Goal: Navigation & Orientation: Understand site structure

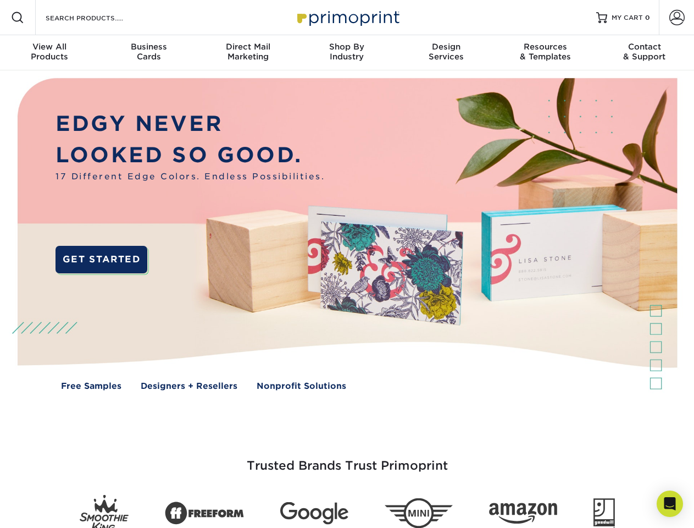
click at [347, 264] on img at bounding box center [346, 242] width 687 height 344
click at [18, 18] on span at bounding box center [17, 17] width 13 height 13
click at [677, 18] on span at bounding box center [677, 17] width 15 height 15
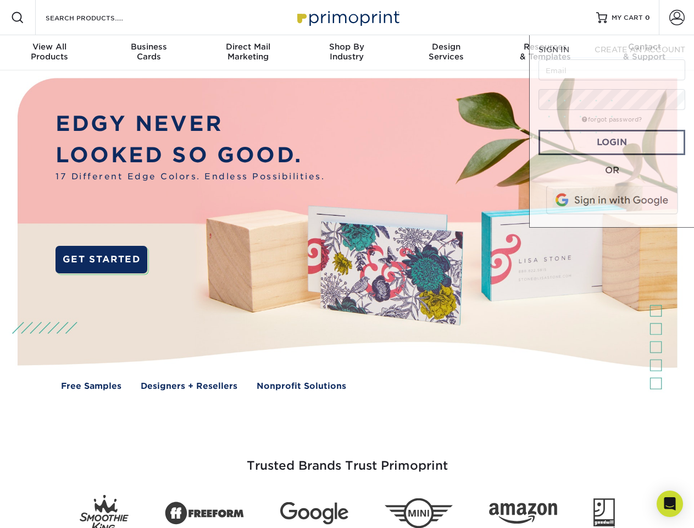
click at [49, 53] on div "View All Products" at bounding box center [49, 52] width 99 height 20
click at [148, 53] on div "Business Cards" at bounding box center [148, 52] width 99 height 20
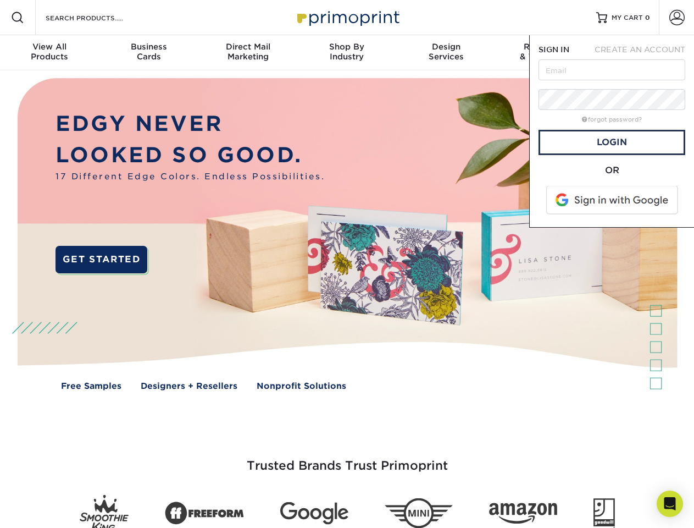
click at [248, 53] on div "Direct Mail Marketing" at bounding box center [247, 52] width 99 height 20
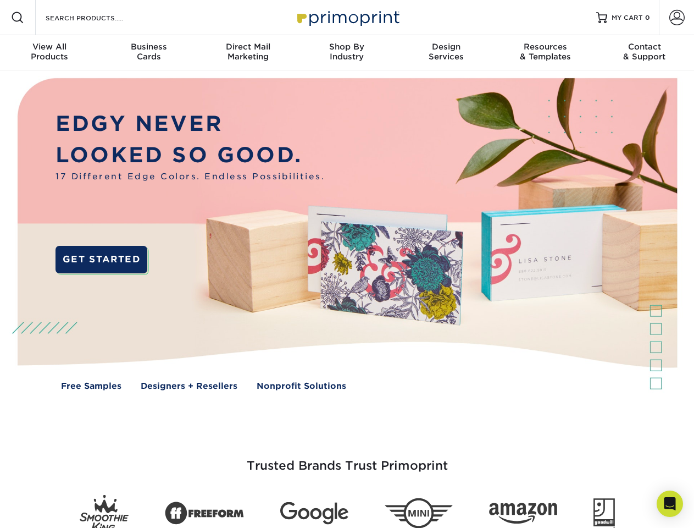
click at [347, 53] on div "Shop By Industry" at bounding box center [346, 52] width 99 height 20
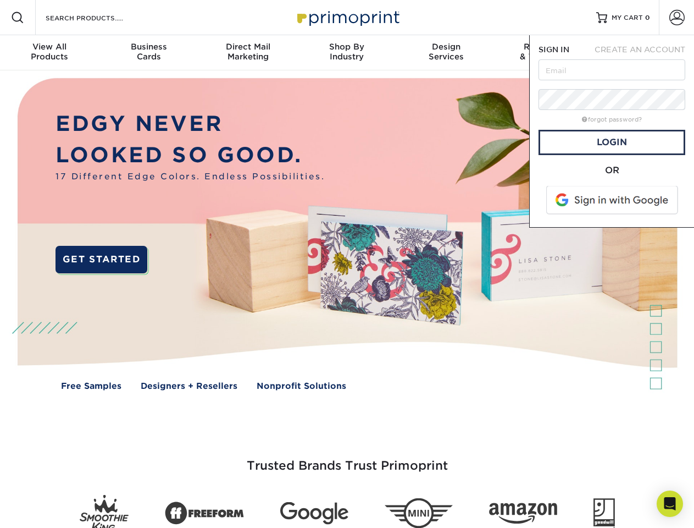
click at [446, 53] on div "Design Services" at bounding box center [446, 52] width 99 height 20
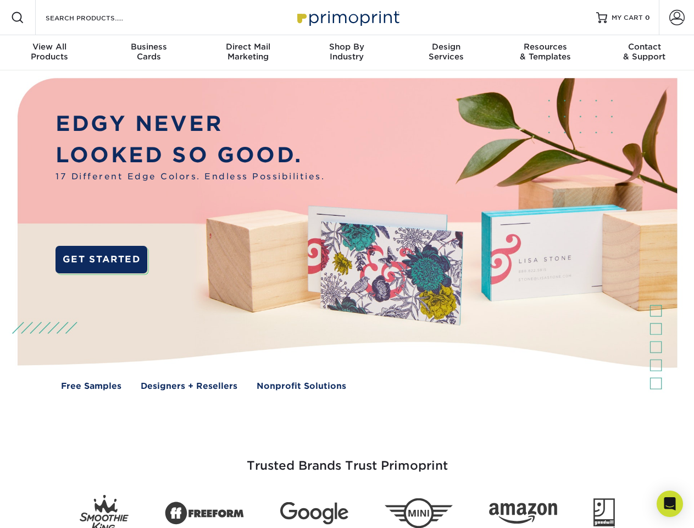
click at [545, 53] on span "SIGN IN" at bounding box center [554, 49] width 31 height 9
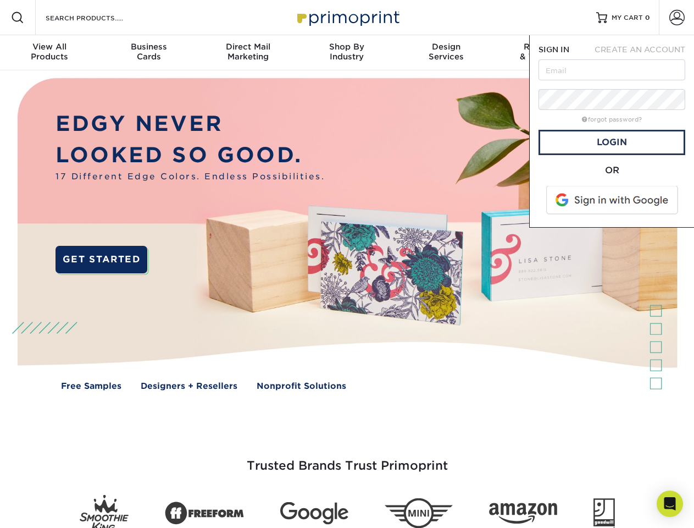
click at [645, 53] on div "Contact & Support" at bounding box center [644, 52] width 99 height 20
